Goal: Navigation & Orientation: Understand site structure

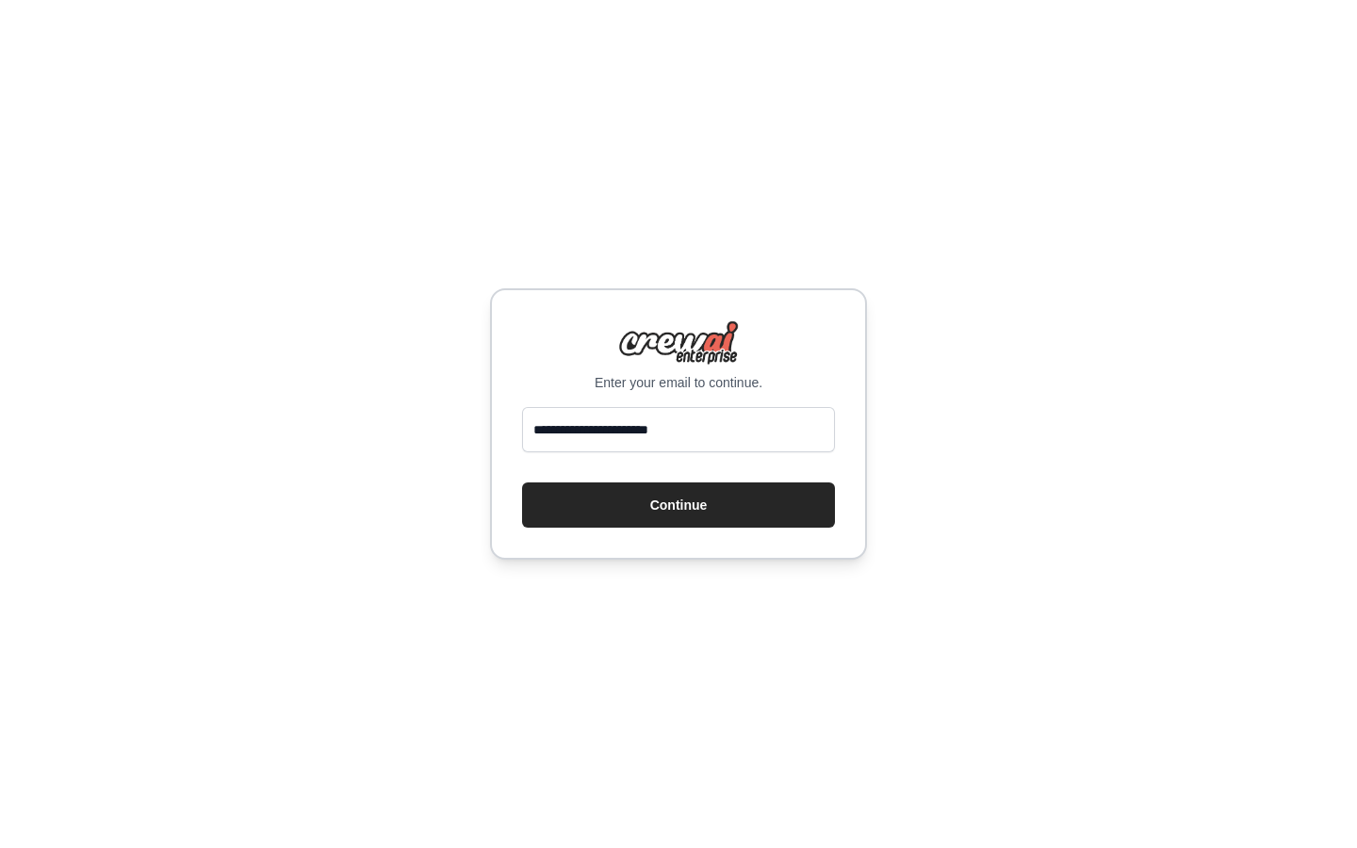
type input "**********"
click at [678, 505] on button "Continue" at bounding box center [678, 504] width 313 height 45
click at [715, 506] on button "Continue" at bounding box center [678, 504] width 313 height 45
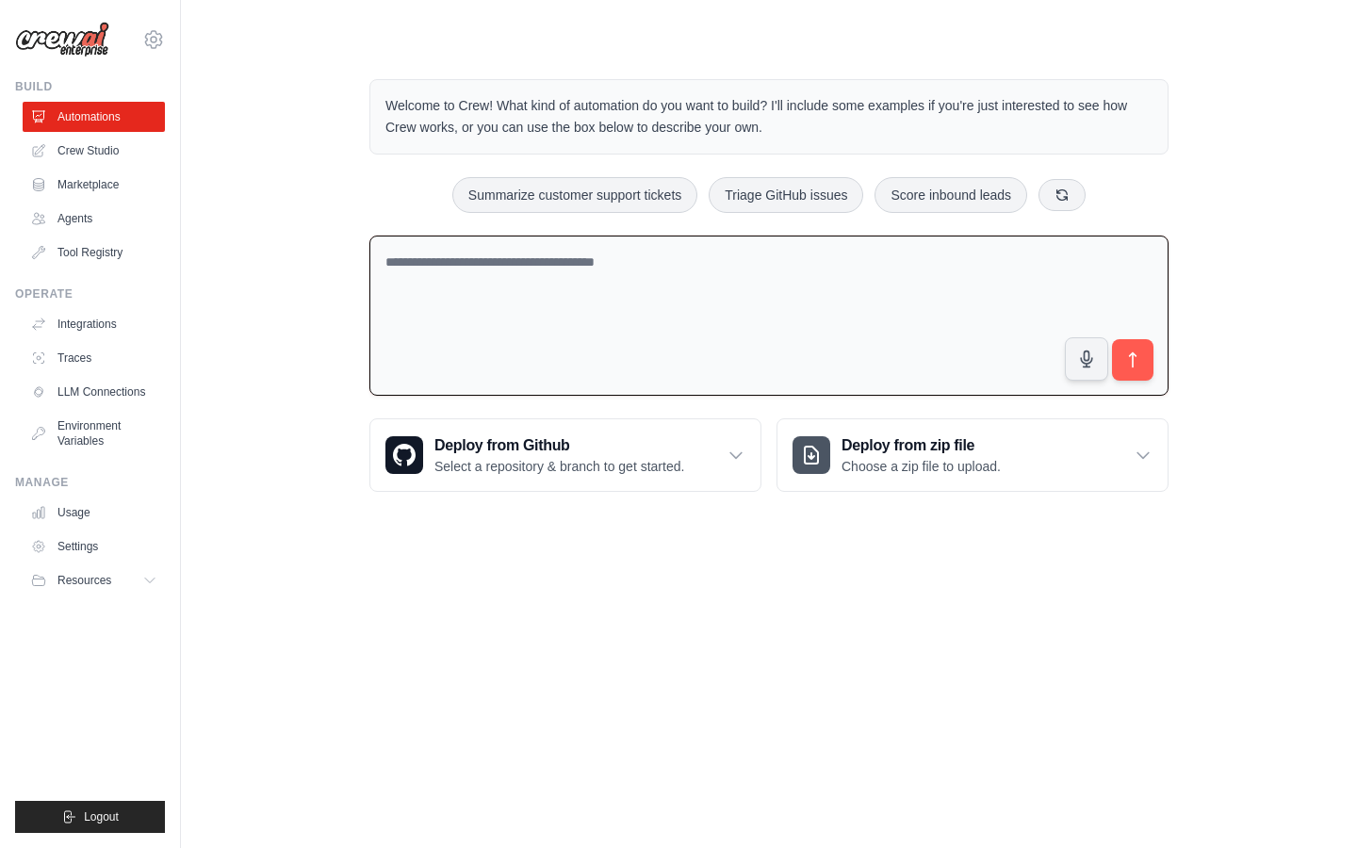
click at [759, 277] on textarea at bounding box center [768, 316] width 799 height 161
click at [95, 156] on link "Crew Studio" at bounding box center [95, 151] width 142 height 30
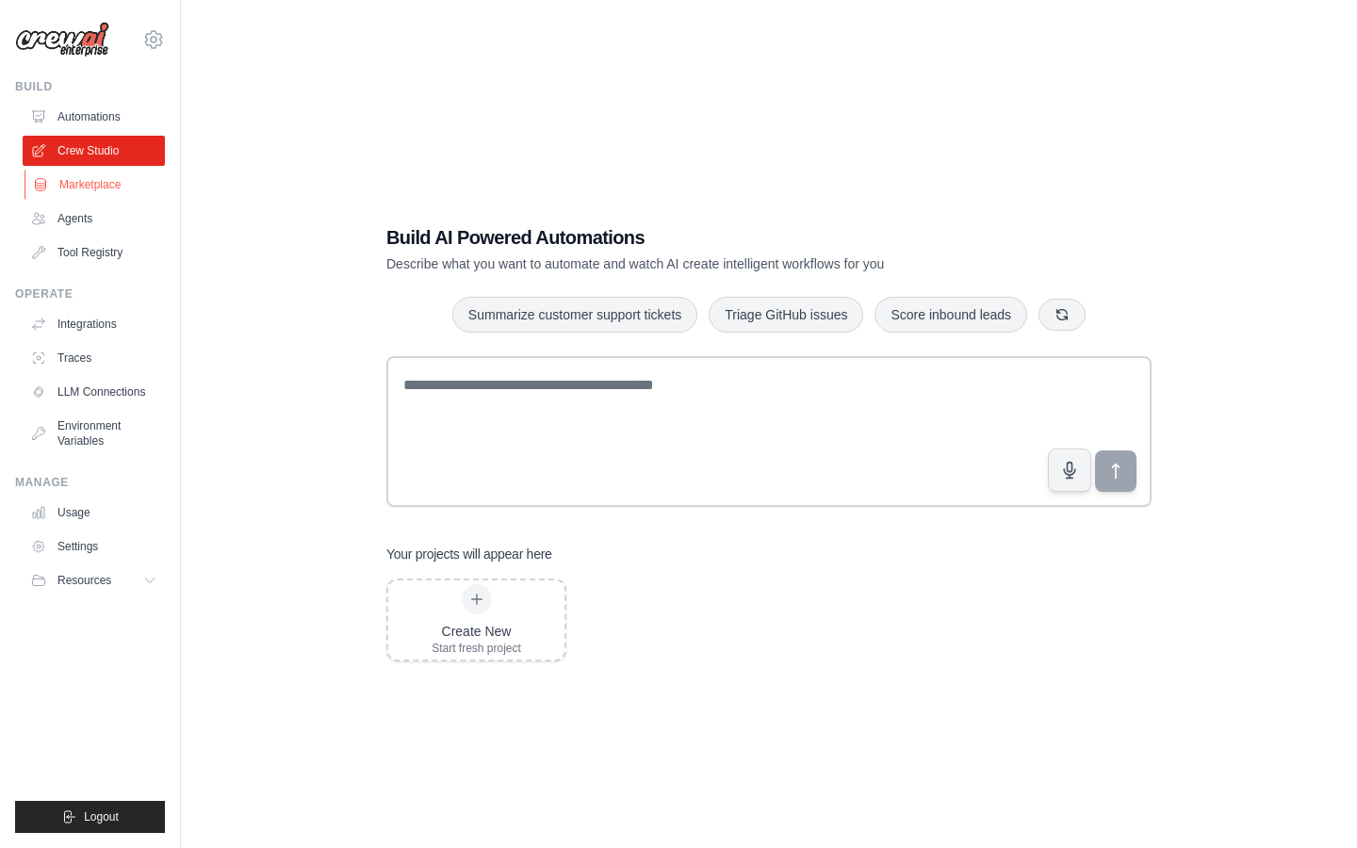
click at [95, 189] on link "Marketplace" at bounding box center [95, 185] width 142 height 30
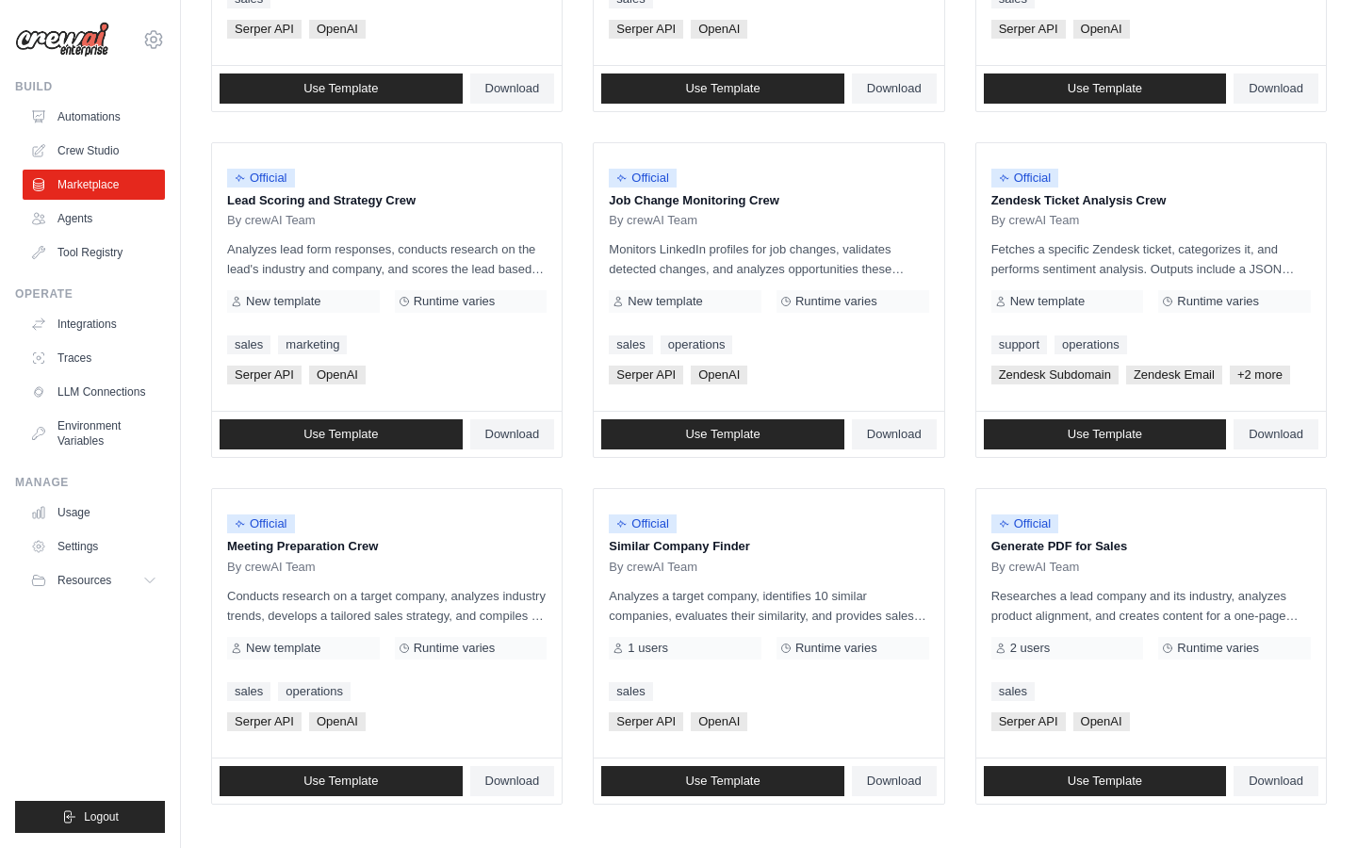
scroll to position [807, 0]
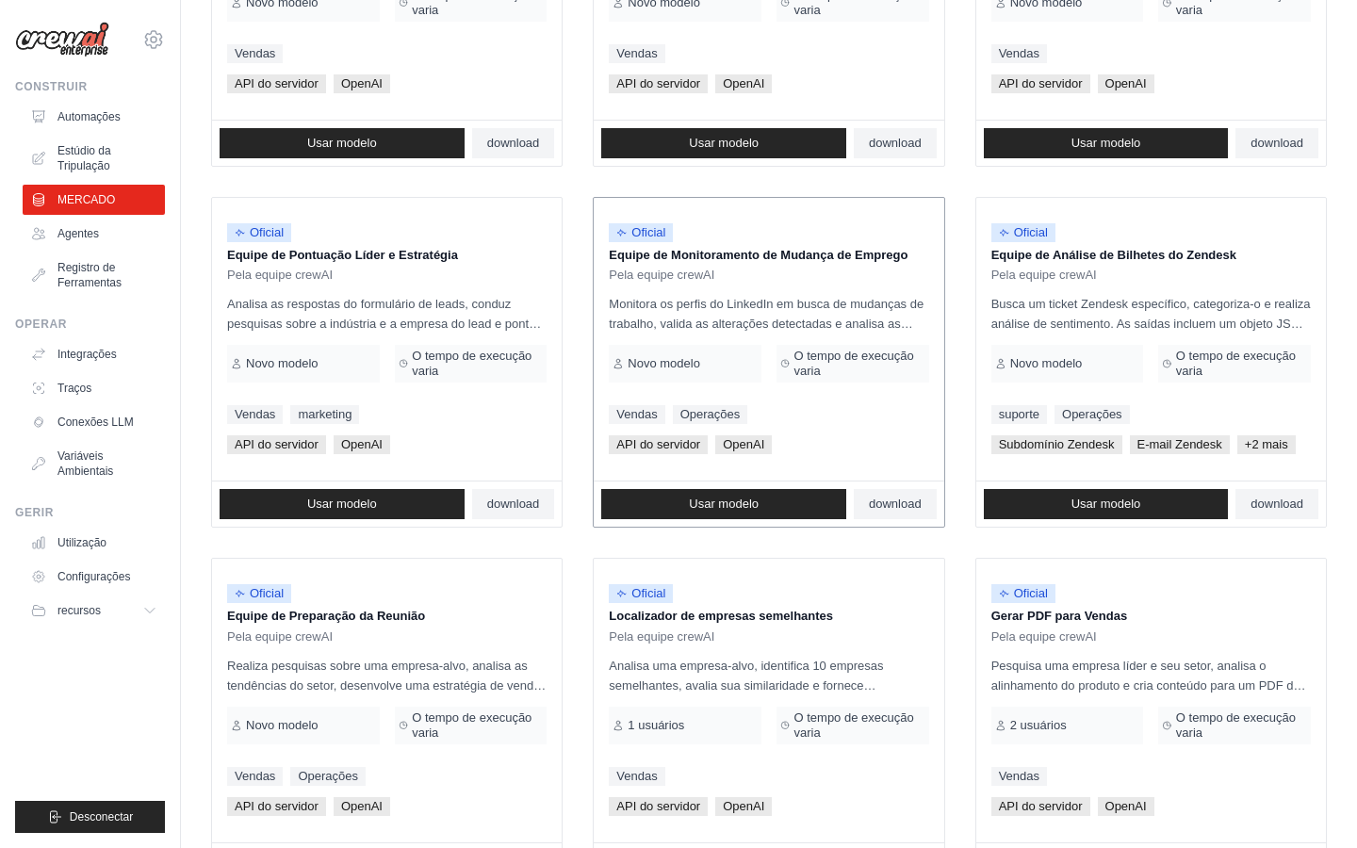
click at [817, 361] on span "O tempo de execução varia" at bounding box center [858, 364] width 131 height 30
click at [743, 305] on p "Monitora os perfis do LinkedIn em busca de mudanças de trabalho, valida as alte…" at bounding box center [768, 314] width 319 height 40
click at [646, 302] on p "Monitora os perfis do LinkedIn em busca de mudanças de trabalho, valida as alte…" at bounding box center [768, 314] width 319 height 40
click at [645, 231] on span "Oficial" at bounding box center [641, 232] width 64 height 19
click at [732, 502] on span "Usar modelo" at bounding box center [724, 503] width 70 height 15
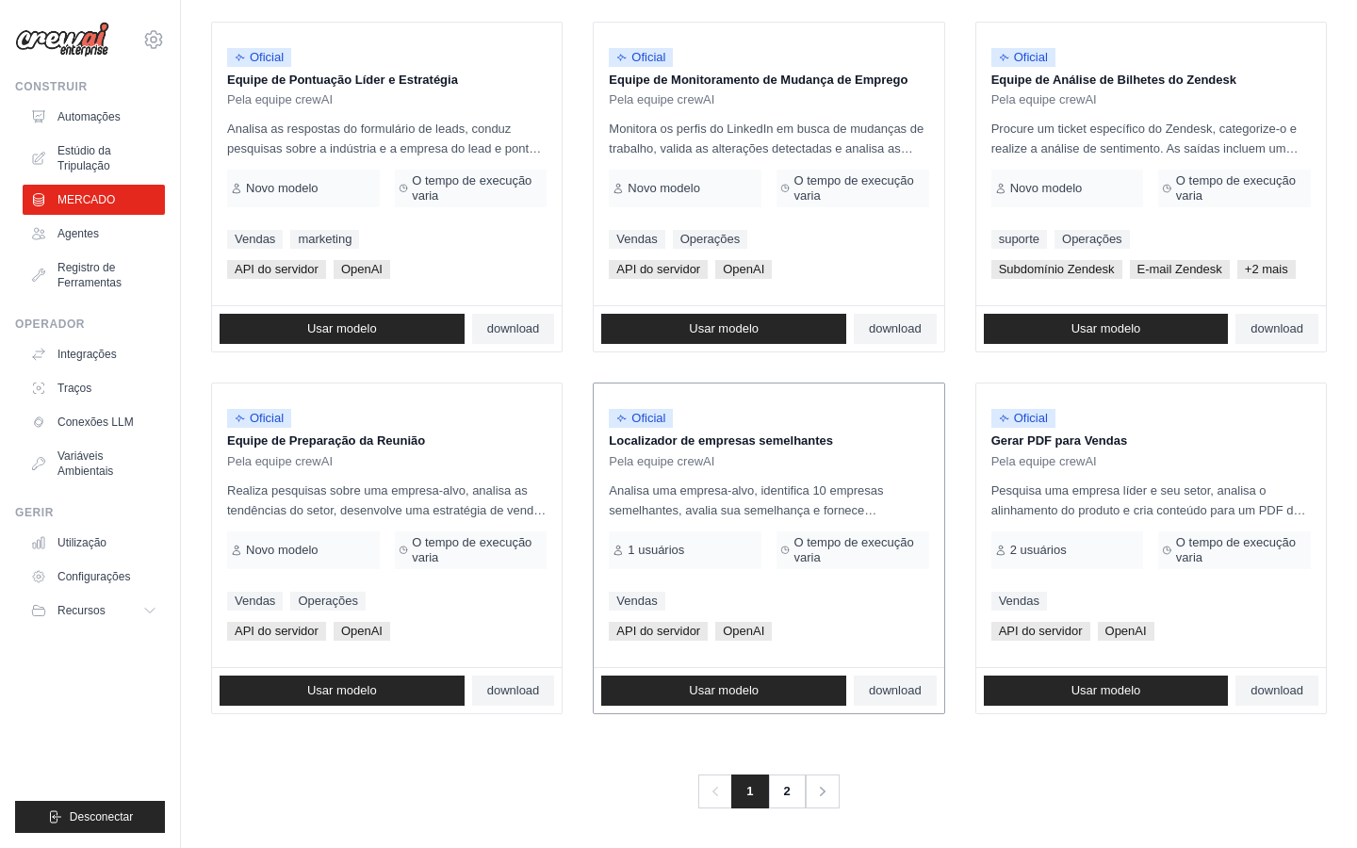
scroll to position [982, 0]
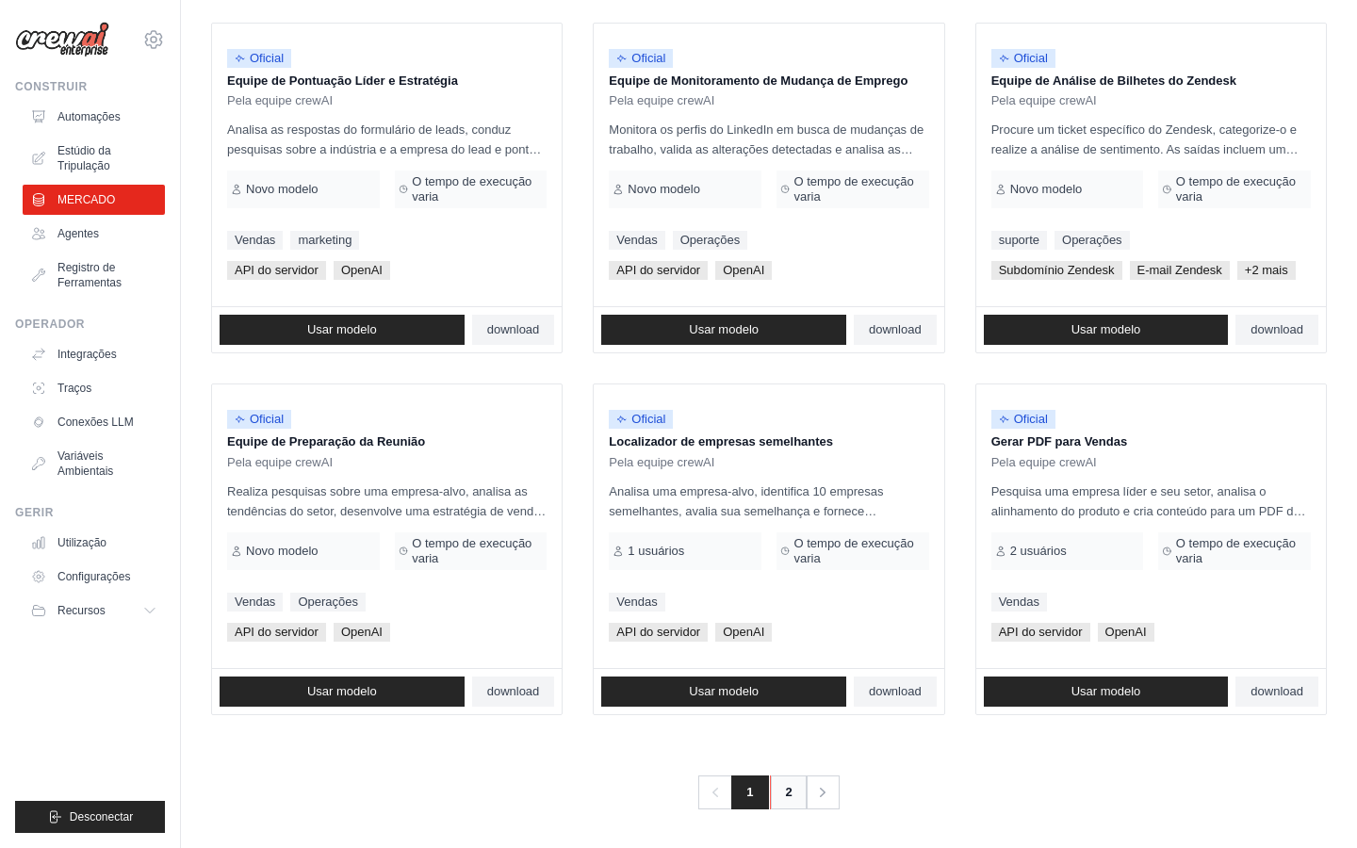
click at [776, 787] on link "2" at bounding box center [789, 792] width 38 height 34
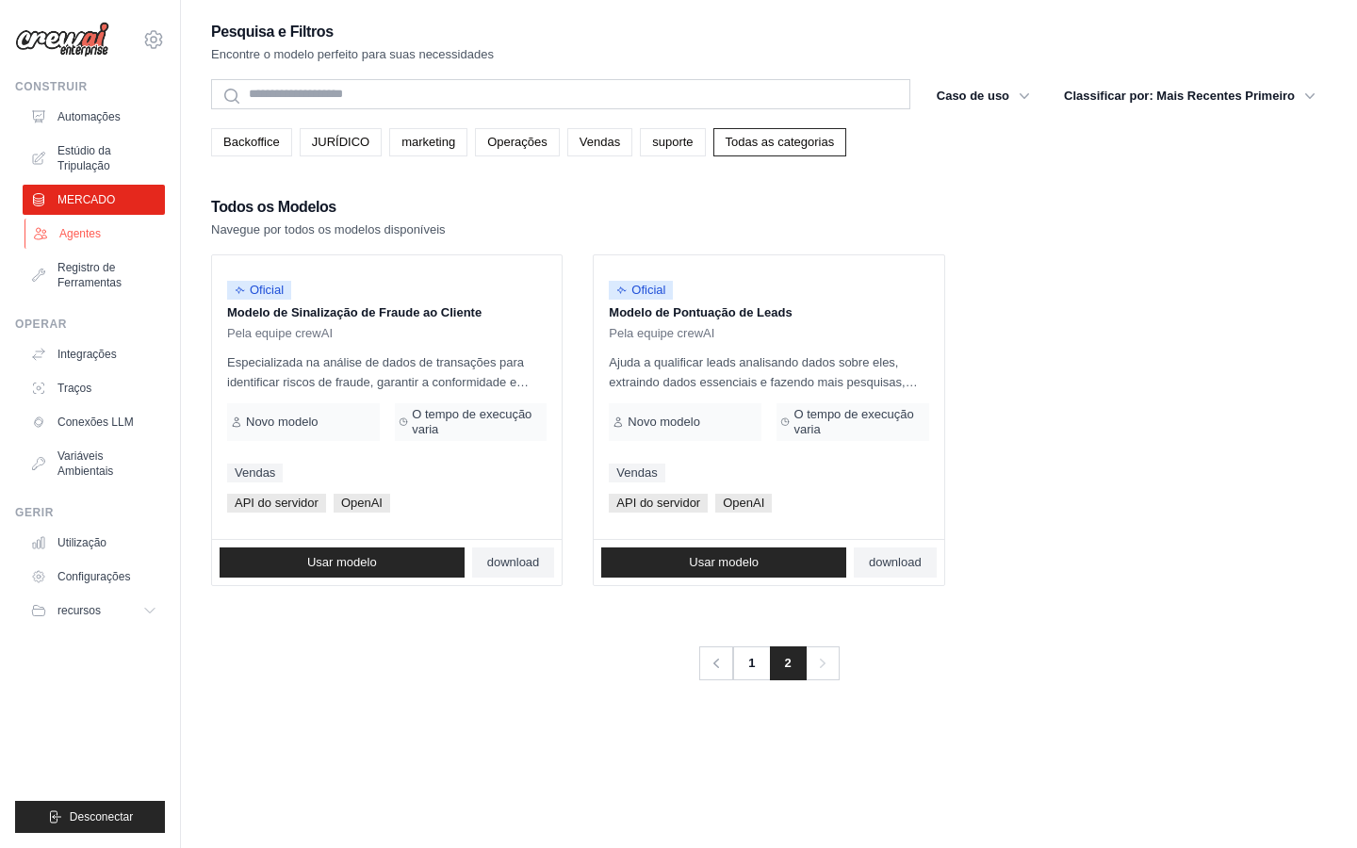
click at [87, 227] on link "Agentes" at bounding box center [95, 234] width 142 height 30
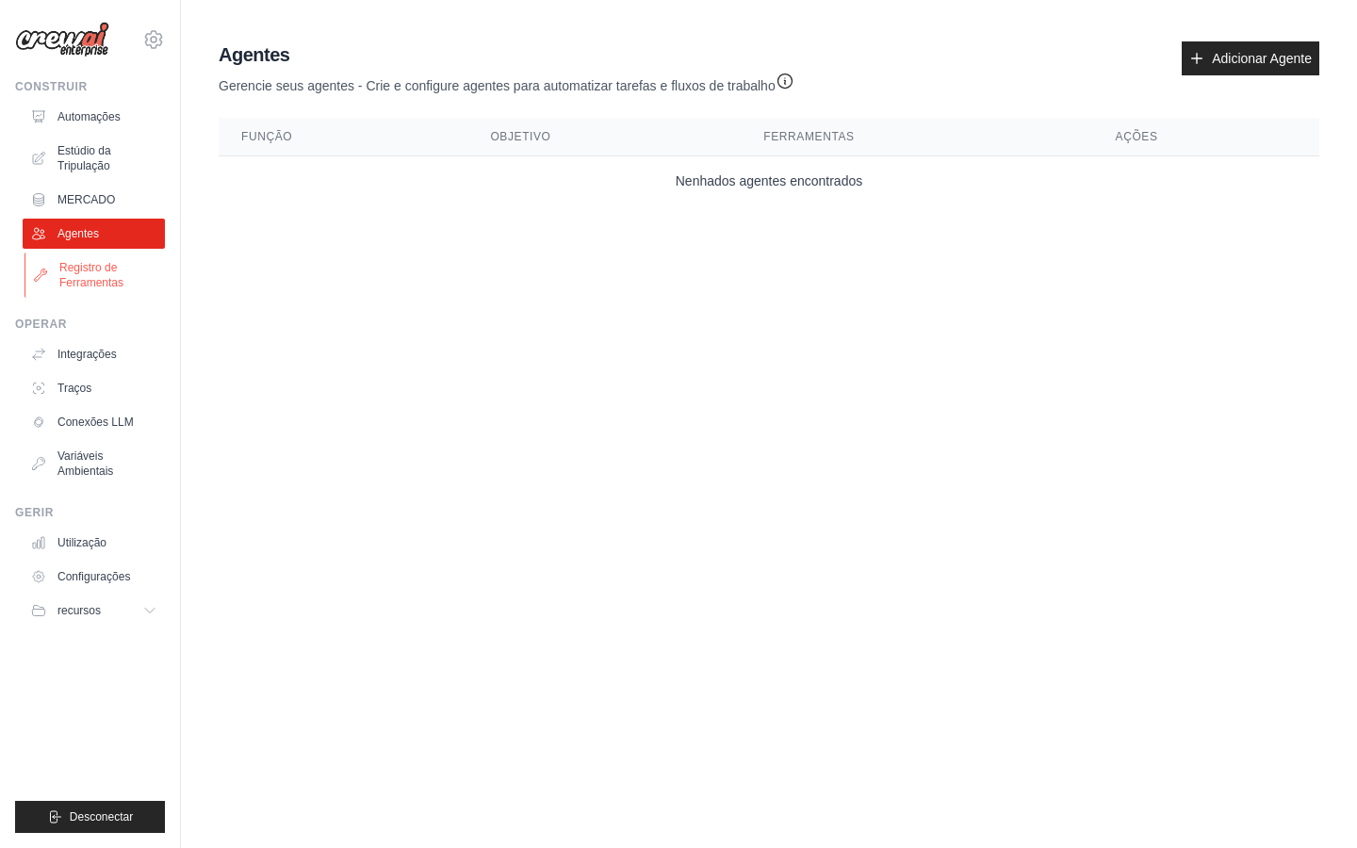
click at [82, 282] on link "Registro de Ferramentas" at bounding box center [95, 274] width 142 height 45
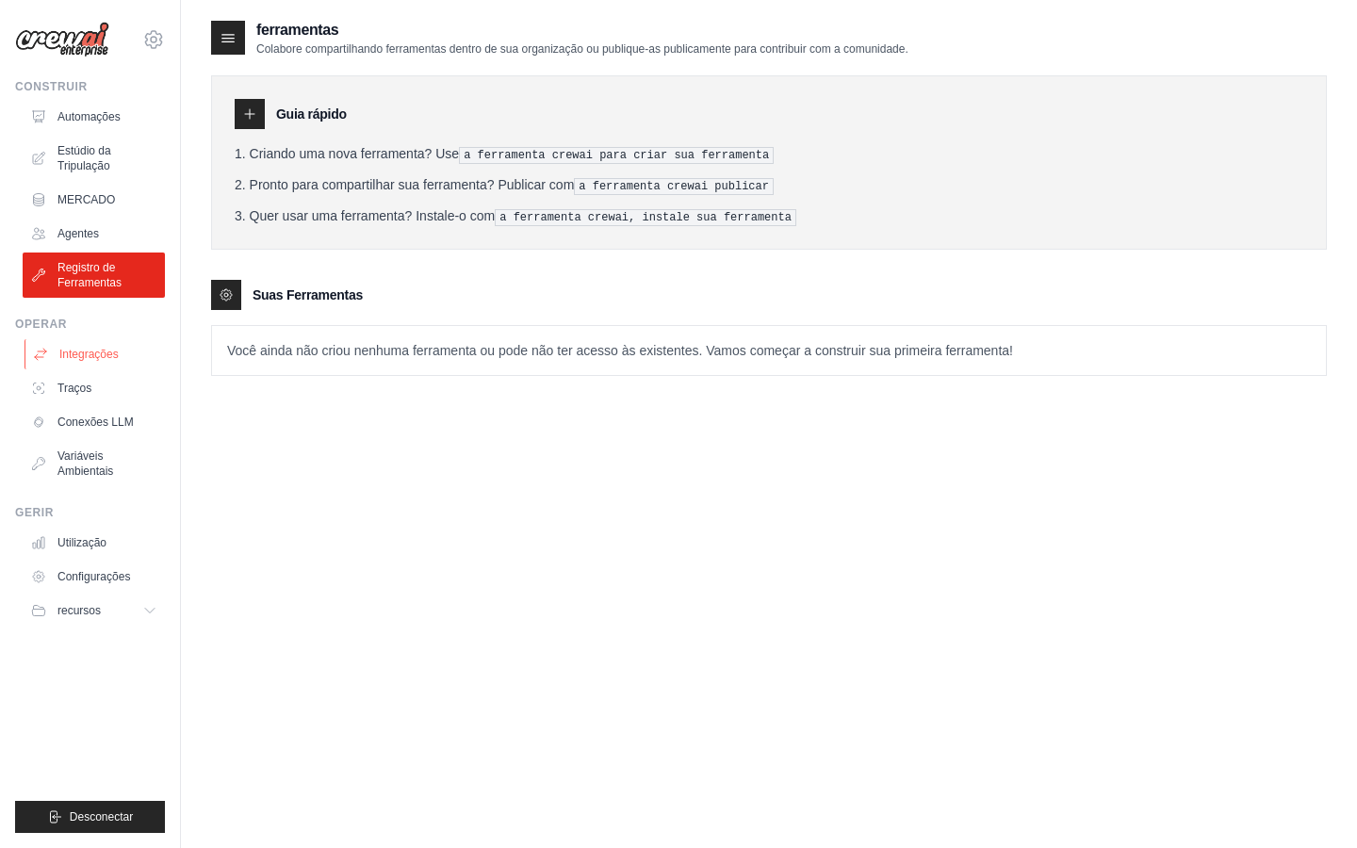
click at [79, 348] on link "Integrações" at bounding box center [95, 354] width 142 height 30
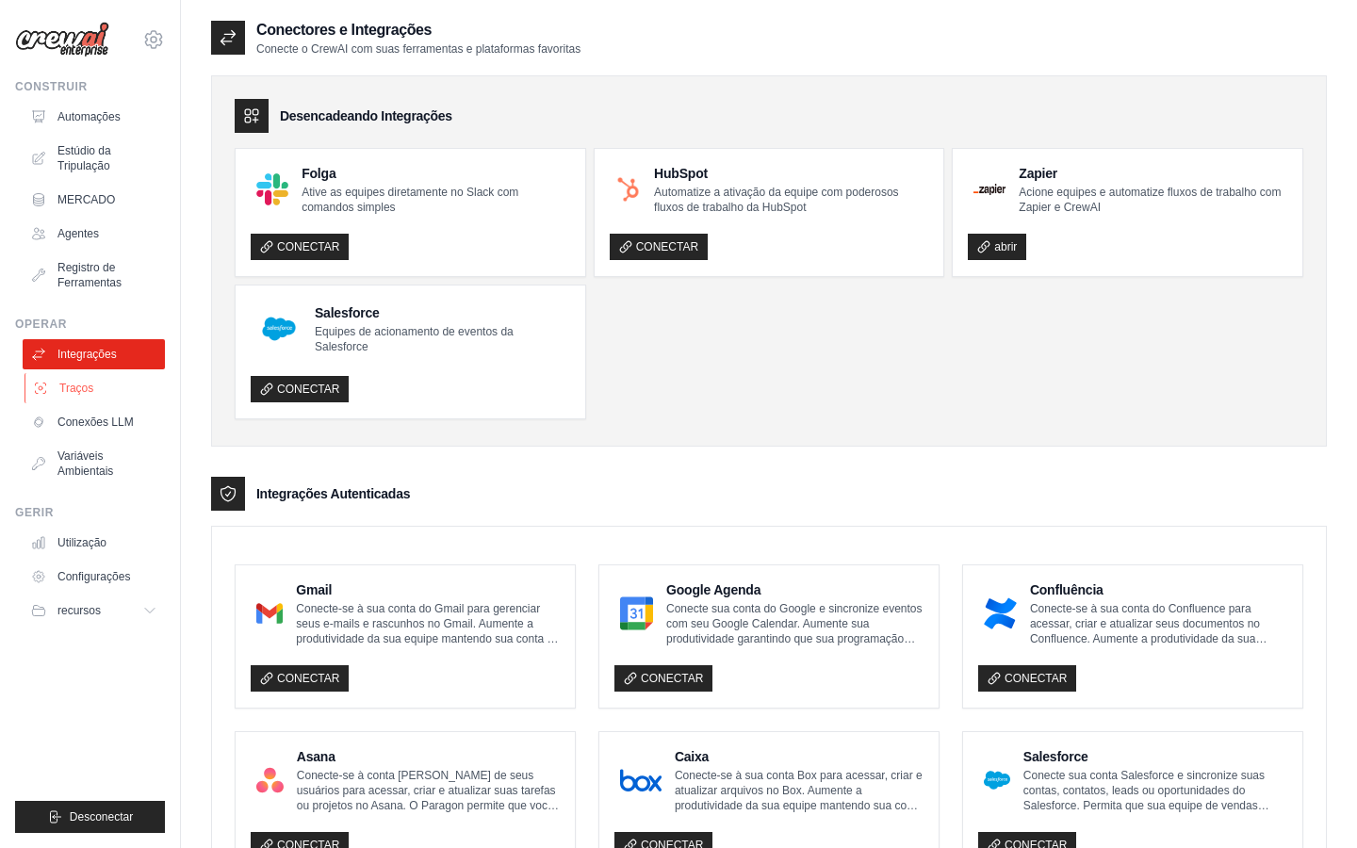
click at [122, 389] on link "Traços" at bounding box center [95, 388] width 142 height 30
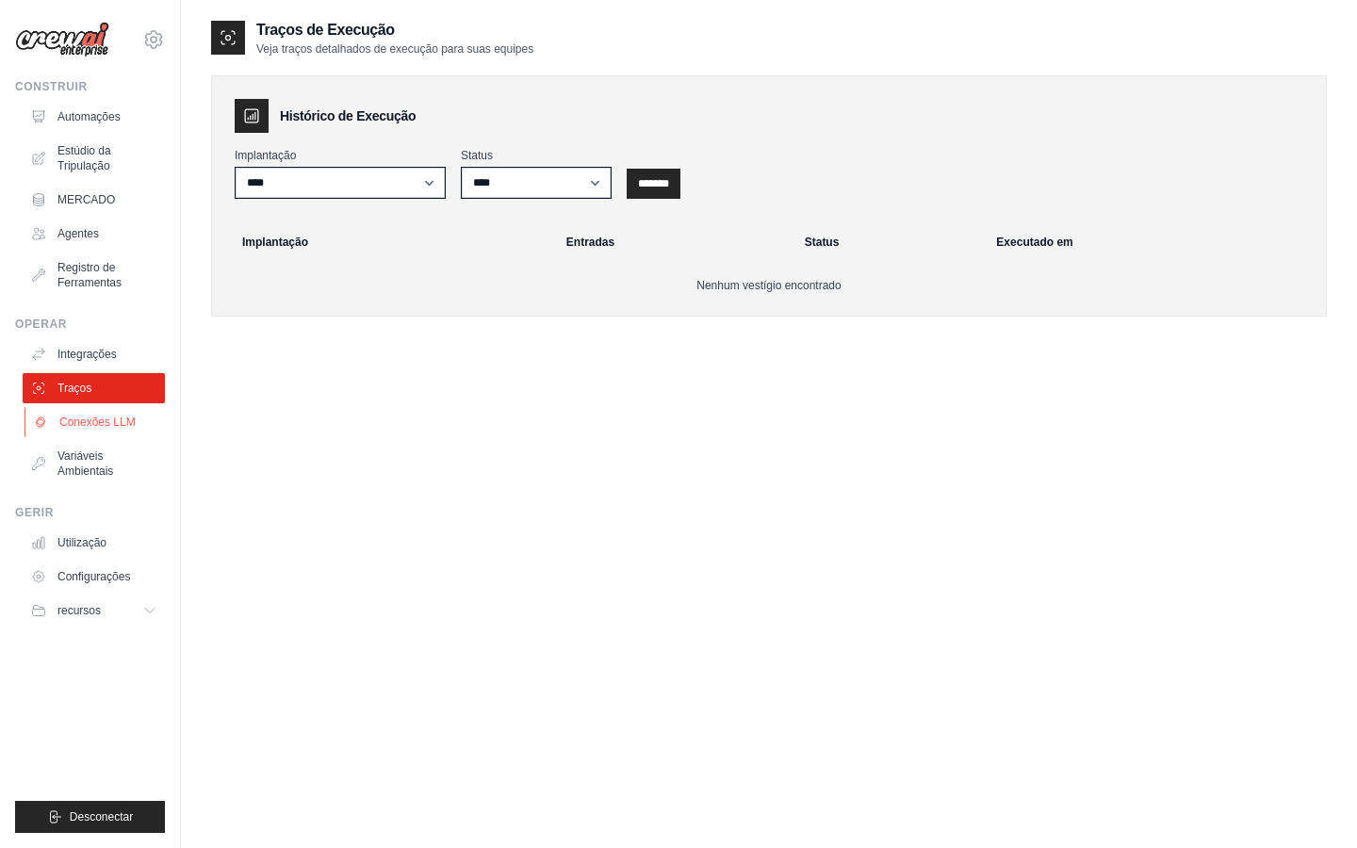
click at [115, 416] on link "Conexões LLM" at bounding box center [95, 422] width 142 height 30
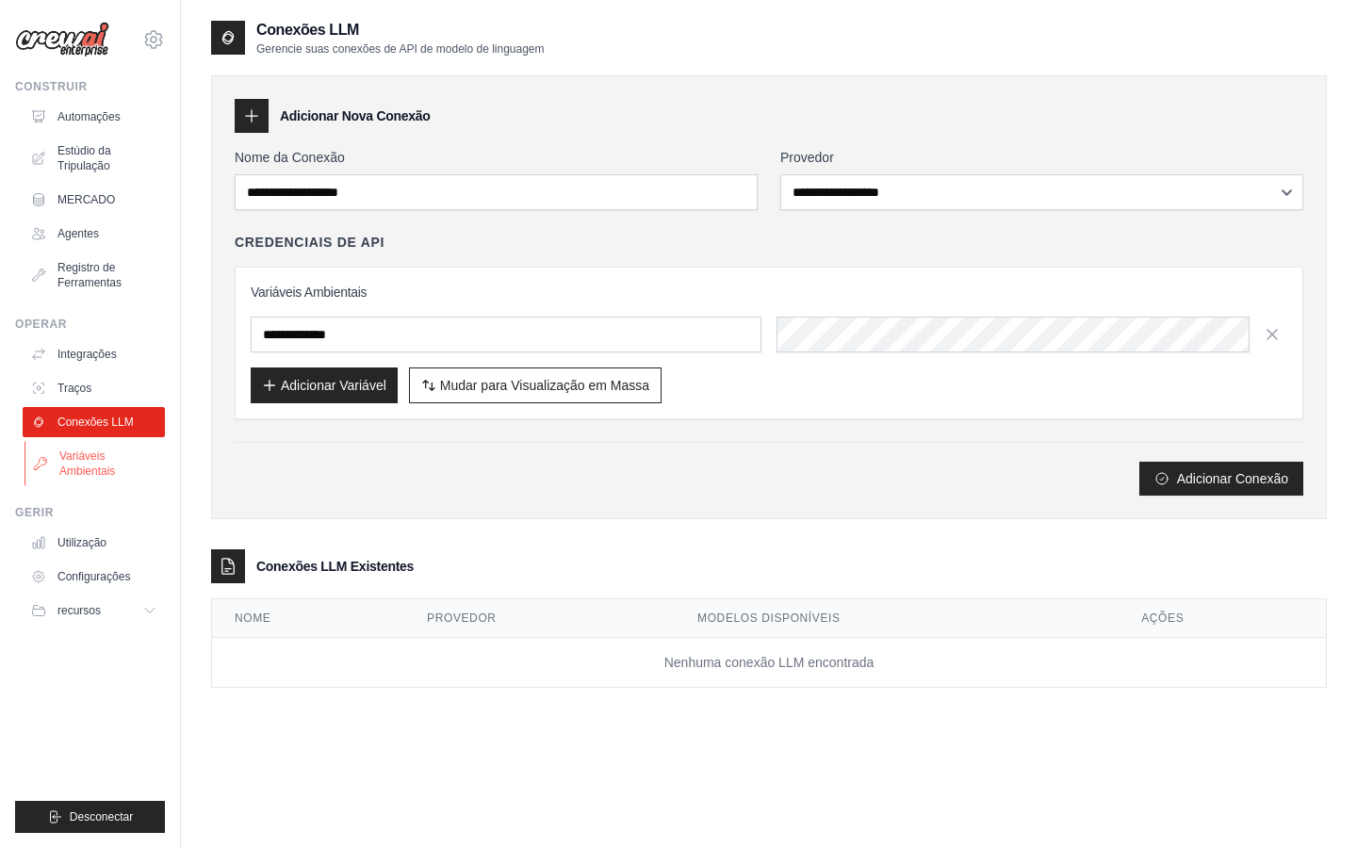
click at [114, 449] on link "Variáveis Ambientais" at bounding box center [95, 463] width 142 height 45
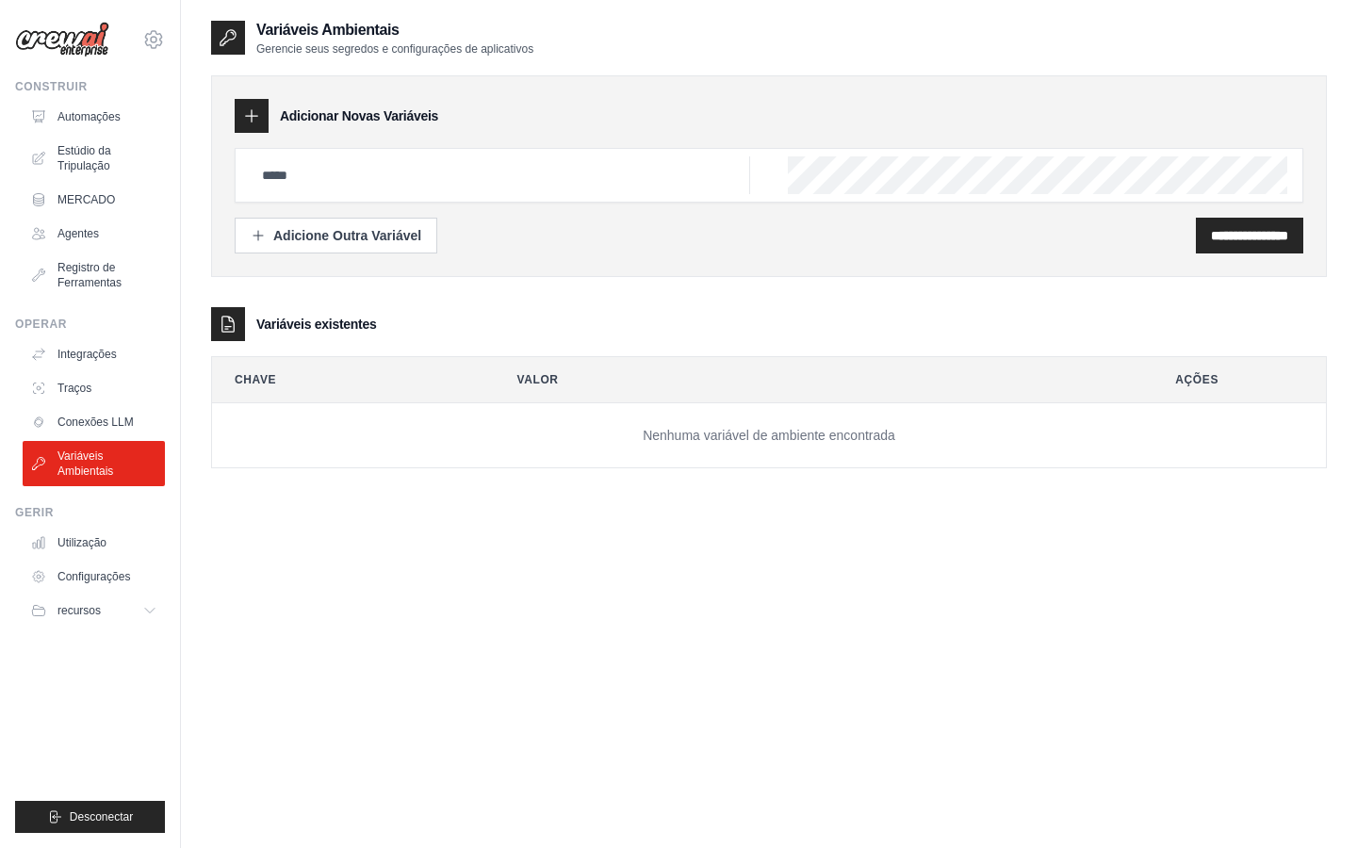
click at [114, 523] on div "Gerir Utilização Configurações recursos Documentation" at bounding box center [90, 565] width 150 height 121
click at [113, 528] on link "Utilização" at bounding box center [95, 543] width 142 height 30
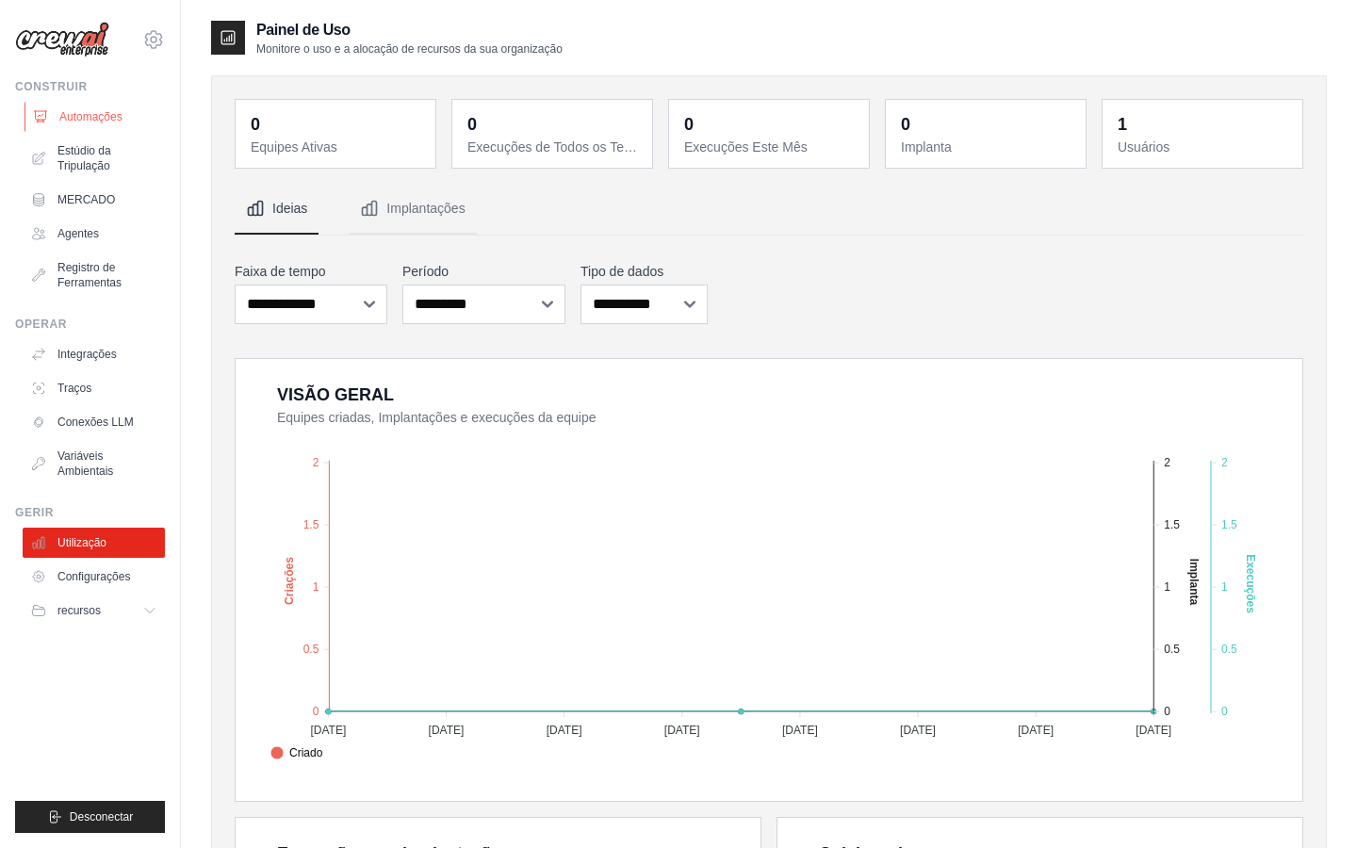
click at [94, 117] on link "Automações" at bounding box center [95, 117] width 142 height 30
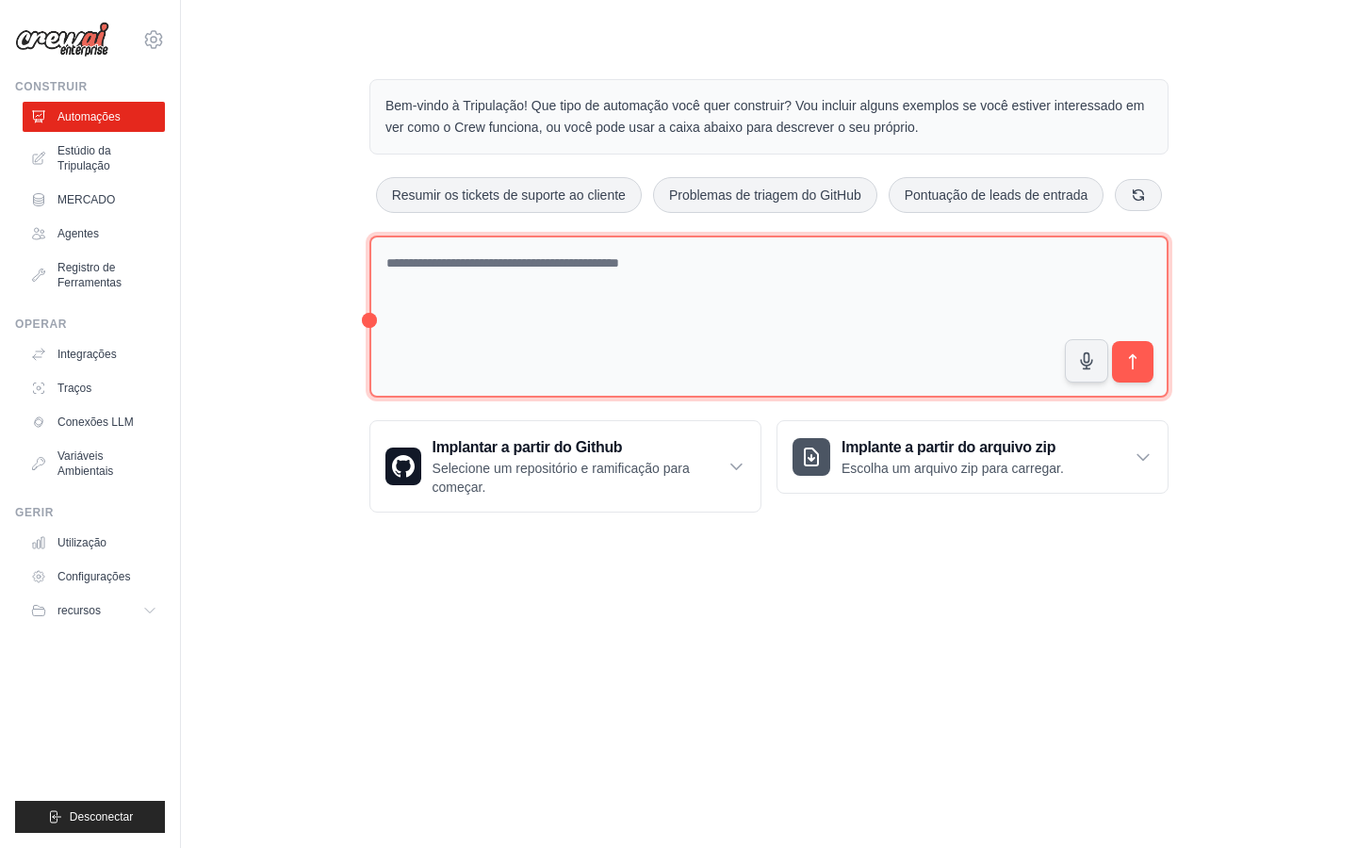
click at [570, 301] on textarea at bounding box center [768, 317] width 799 height 163
